Goal: Task Accomplishment & Management: Manage account settings

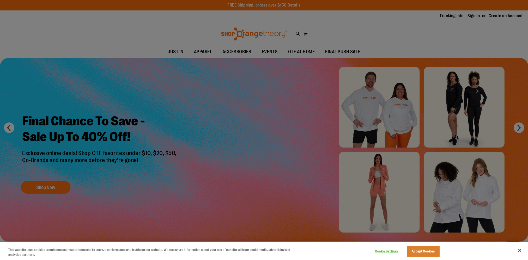
click at [473, 16] on div at bounding box center [264, 130] width 528 height 260
click at [427, 252] on button "Accept Cookies" at bounding box center [423, 251] width 33 height 11
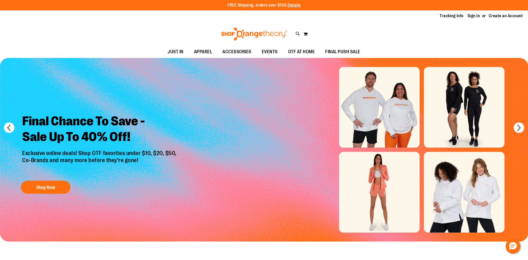
click at [483, 16] on li "Sign In" at bounding box center [476, 16] width 17 height 6
click at [470, 17] on link "Sign In" at bounding box center [474, 16] width 13 height 6
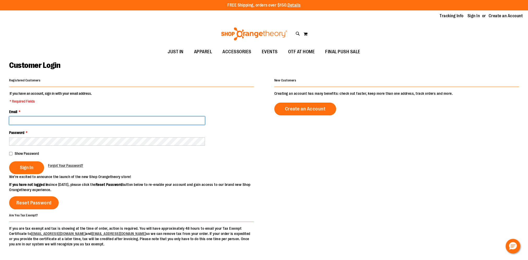
click at [64, 122] on input "Email *" at bounding box center [107, 120] width 196 height 8
type input "**********"
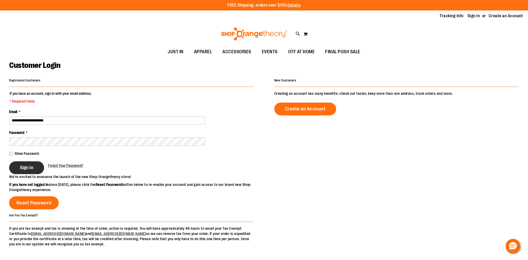
click at [26, 167] on span "Sign In" at bounding box center [27, 168] width 14 height 6
